Goal: Check status: Check status

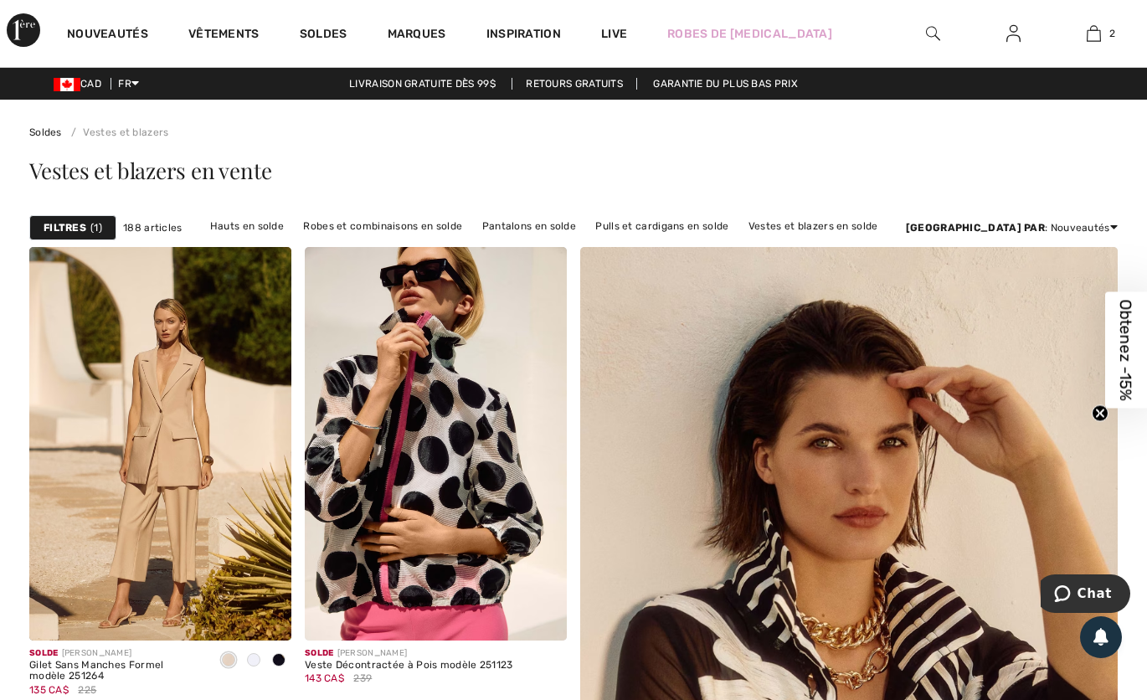
click at [1015, 36] on img at bounding box center [1013, 33] width 14 height 20
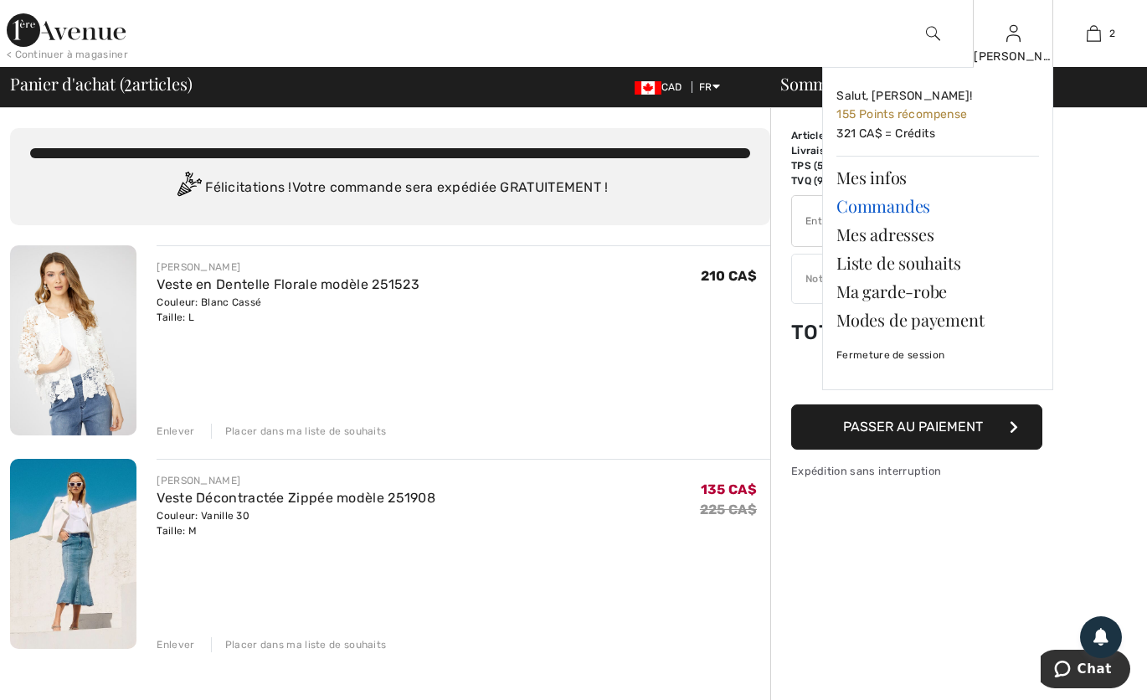
click at [895, 203] on link "Commandes" at bounding box center [937, 206] width 203 height 28
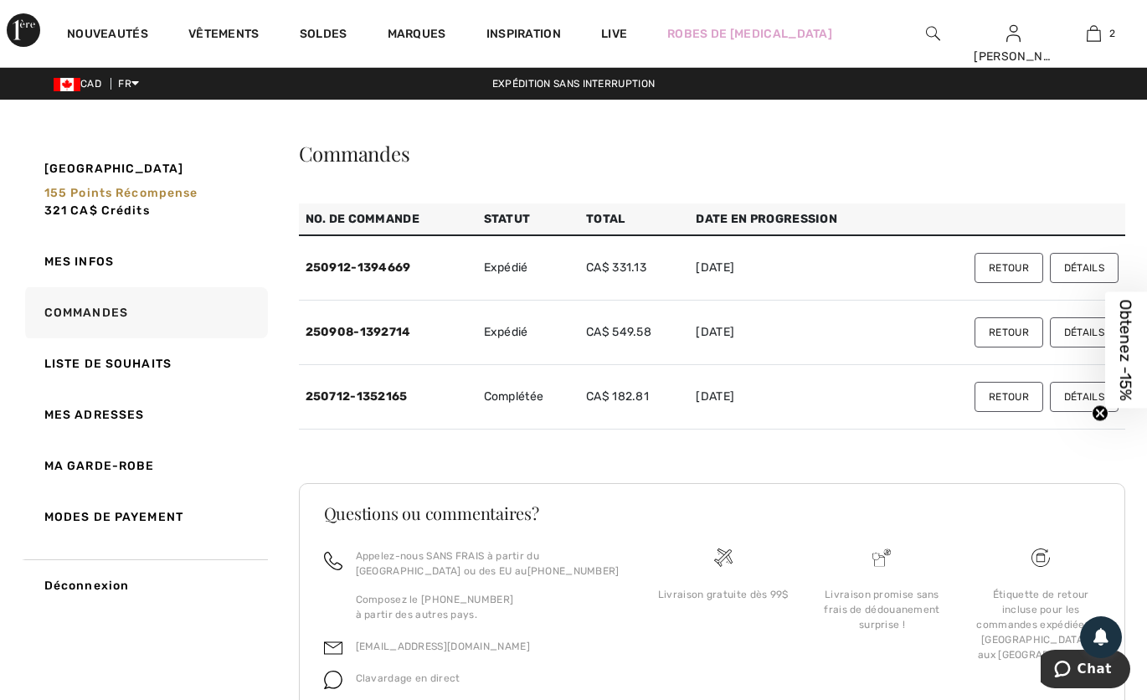
click at [929, 355] on td "Retour Détails" at bounding box center [1015, 333] width 220 height 64
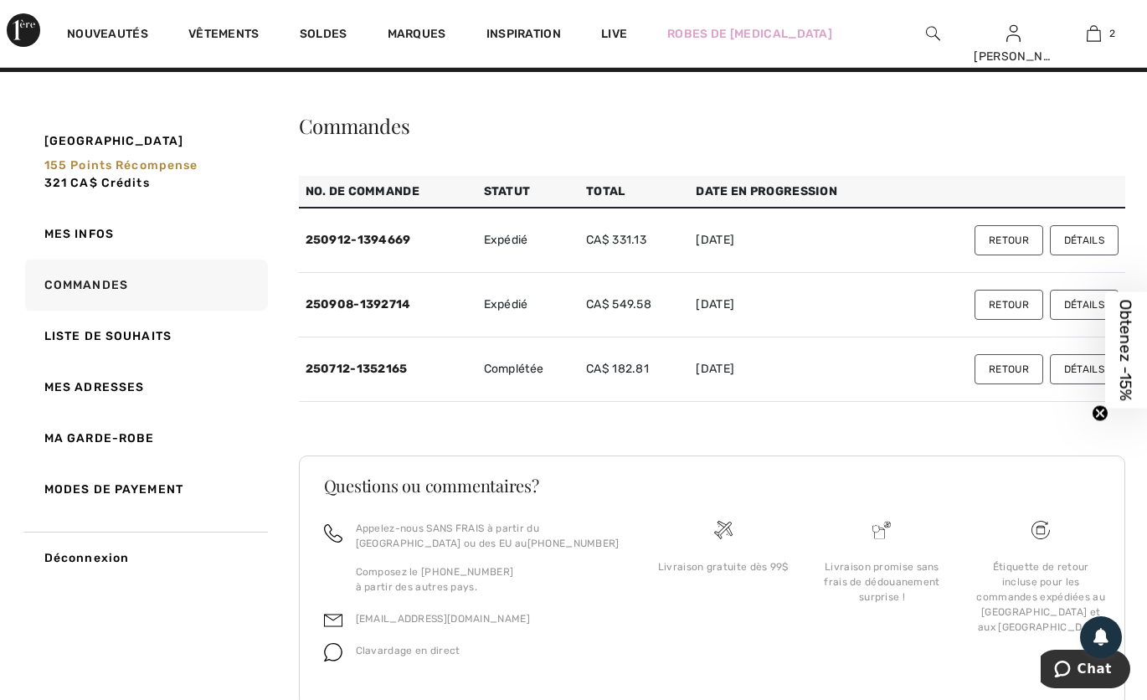
scroll to position [33, 0]
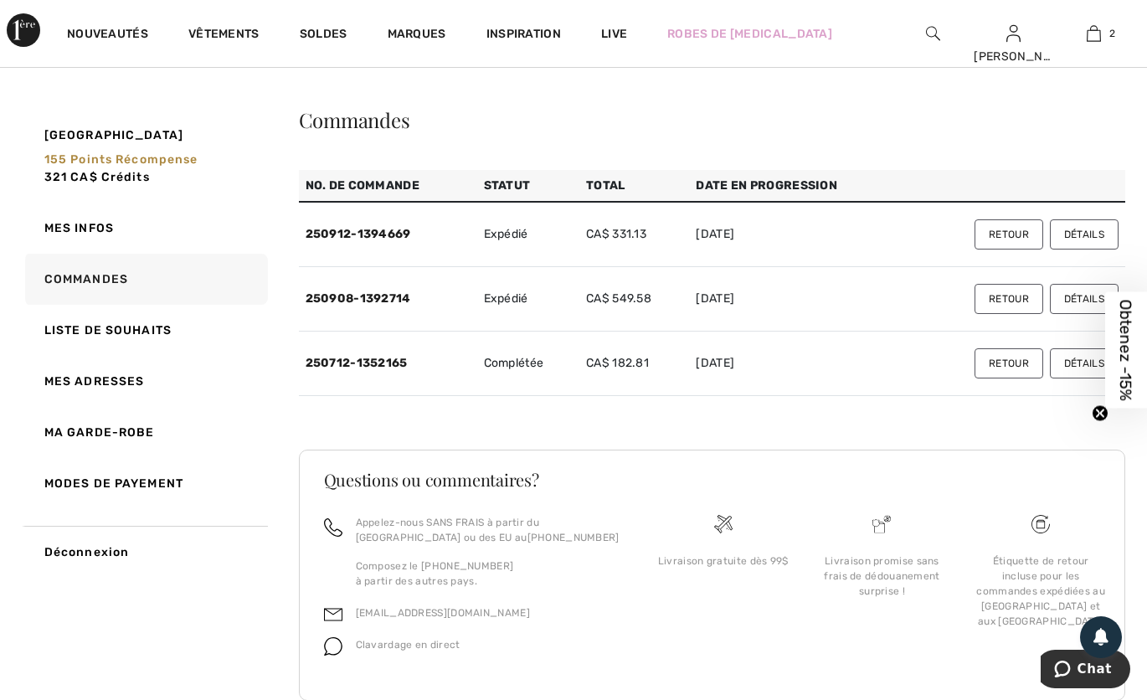
click at [1101, 412] on icon "Close teaser" at bounding box center [1100, 413] width 7 height 7
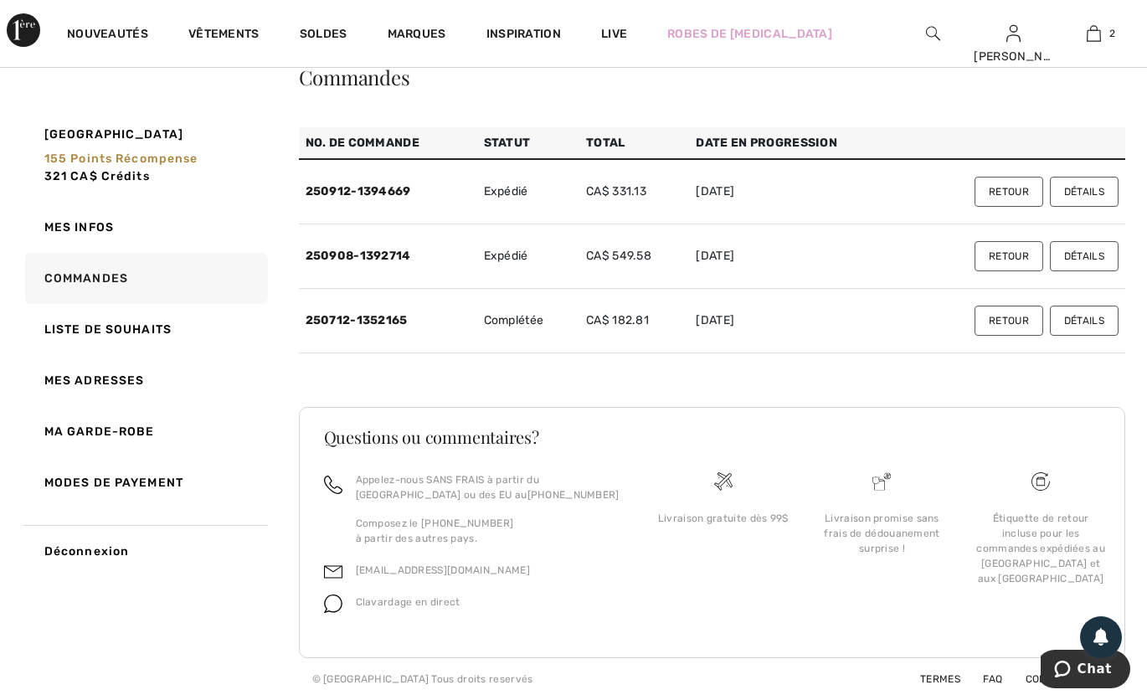
scroll to position [0, 0]
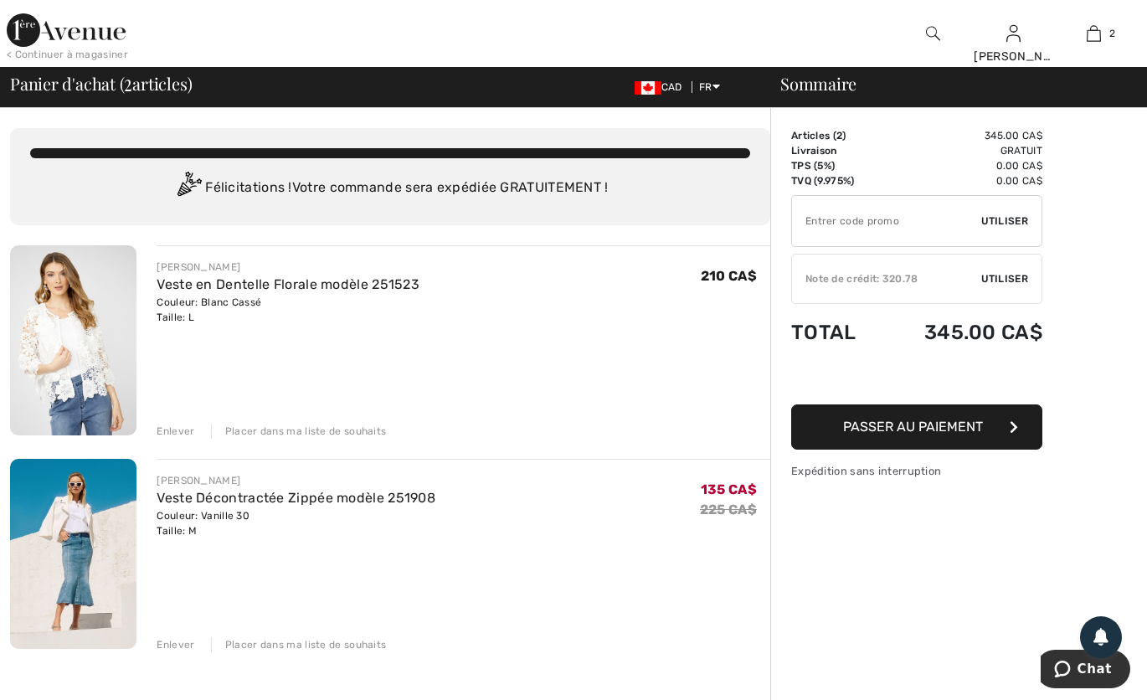
click at [183, 425] on div "Enlever" at bounding box center [176, 431] width 38 height 15
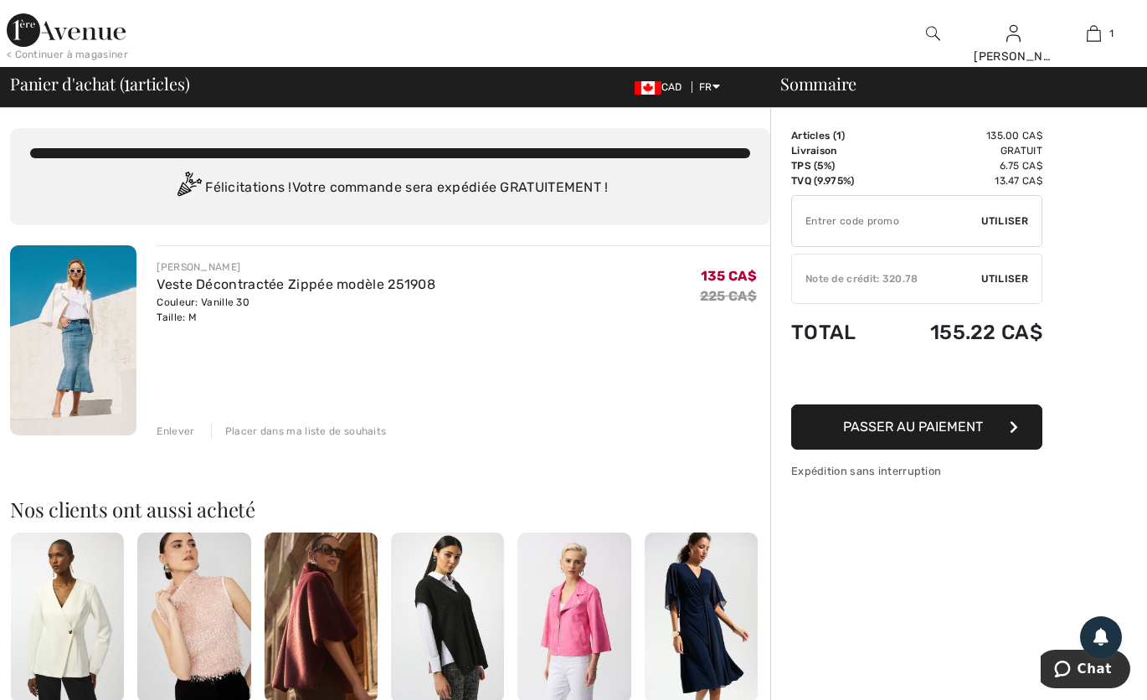
click at [176, 424] on div "Enlever" at bounding box center [176, 431] width 38 height 15
